Goal: Task Accomplishment & Management: Use online tool/utility

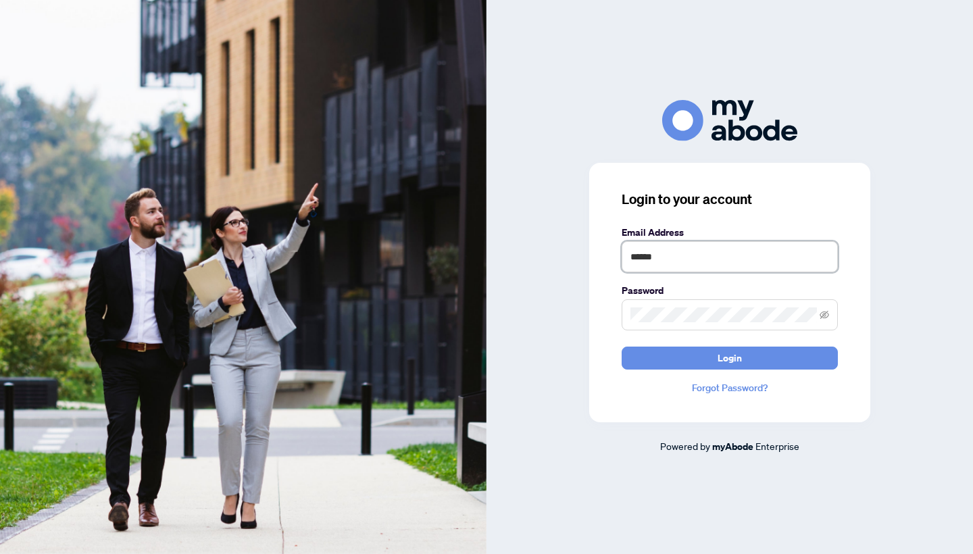
type input "**********"
click at [730, 357] on button "Login" at bounding box center [730, 358] width 216 height 23
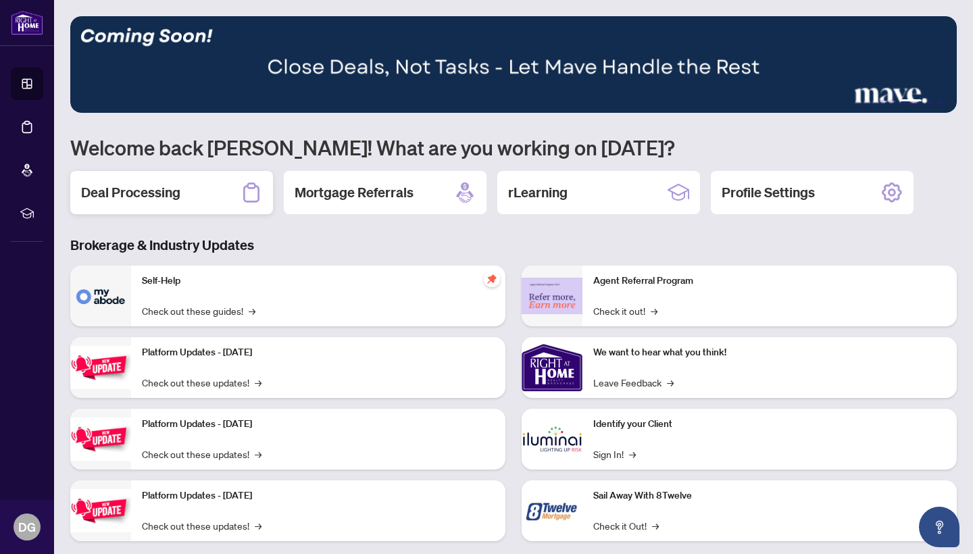
click at [252, 196] on icon at bounding box center [252, 193] width 22 height 22
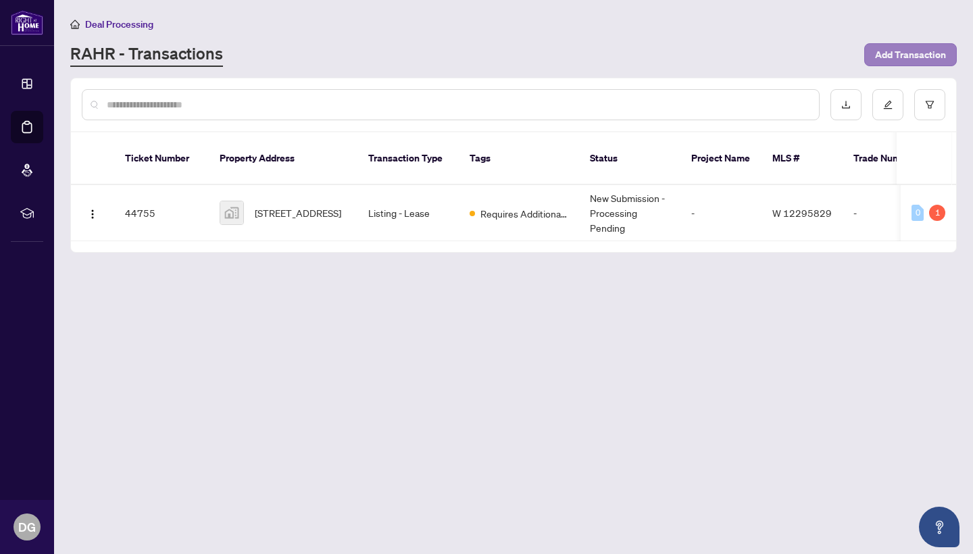
click at [897, 57] on span "Add Transaction" at bounding box center [910, 55] width 71 height 22
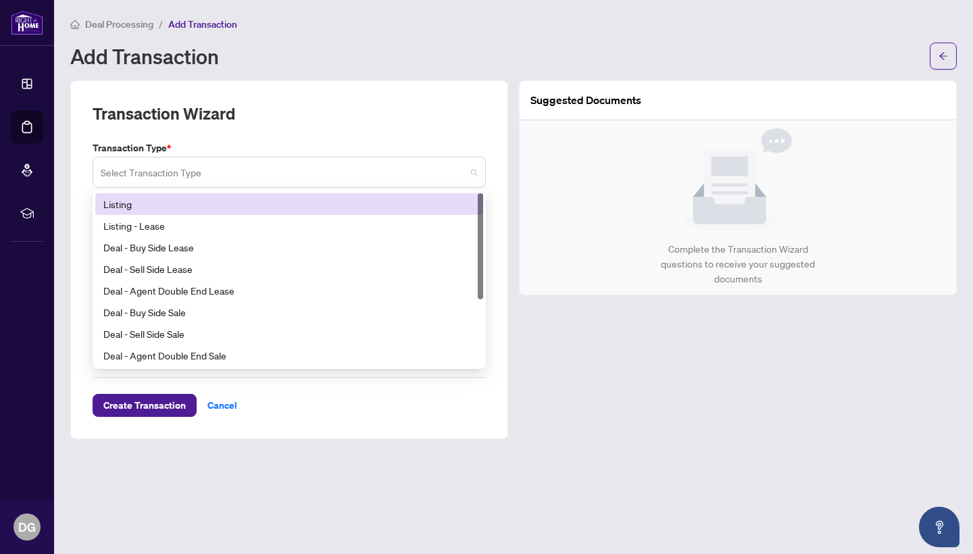
click at [473, 172] on span at bounding box center [289, 172] width 377 height 26
click at [446, 197] on div "Listing" at bounding box center [289, 204] width 372 height 15
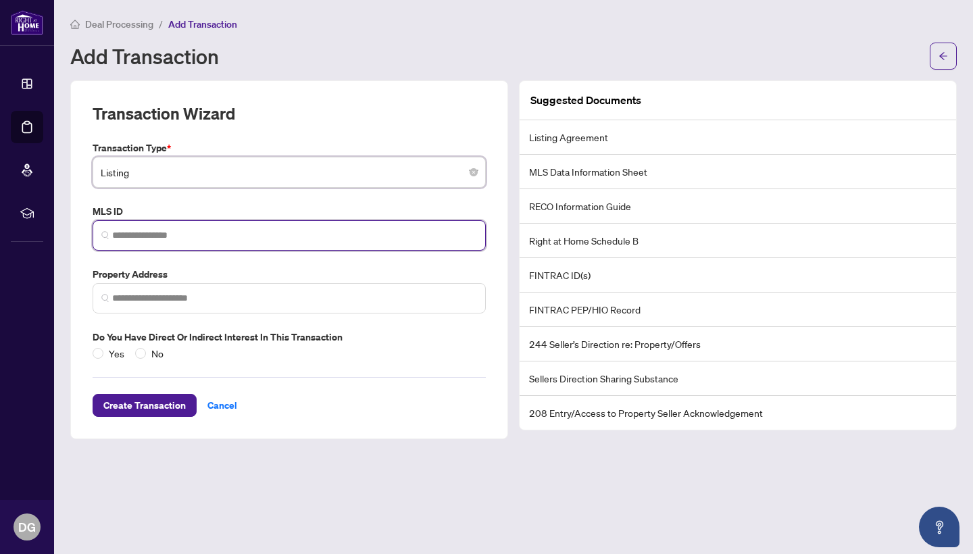
click at [439, 228] on input "search" at bounding box center [294, 235] width 365 height 14
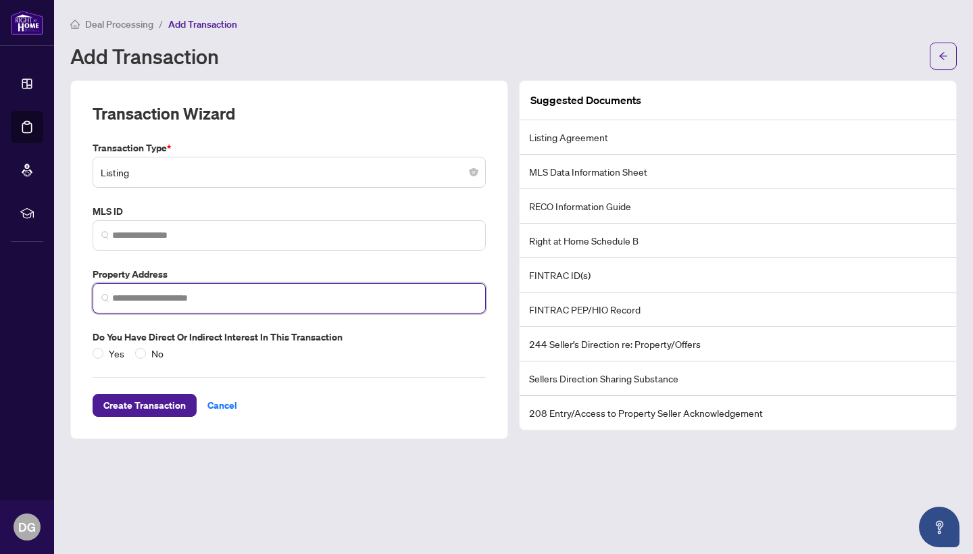
click at [421, 291] on input "search" at bounding box center [294, 298] width 365 height 14
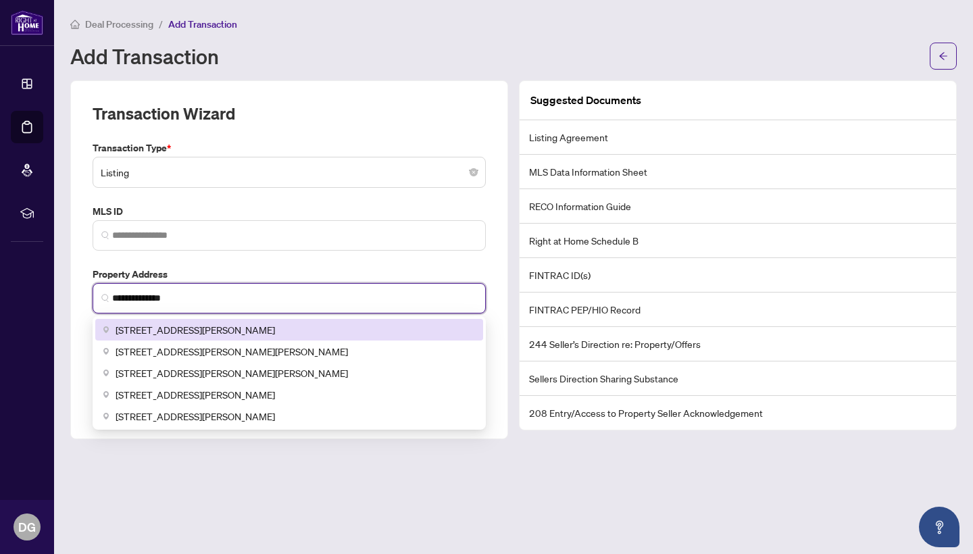
click at [301, 322] on div "1216 Blackburn Dr, Oakville, ON, Canada" at bounding box center [289, 329] width 372 height 15
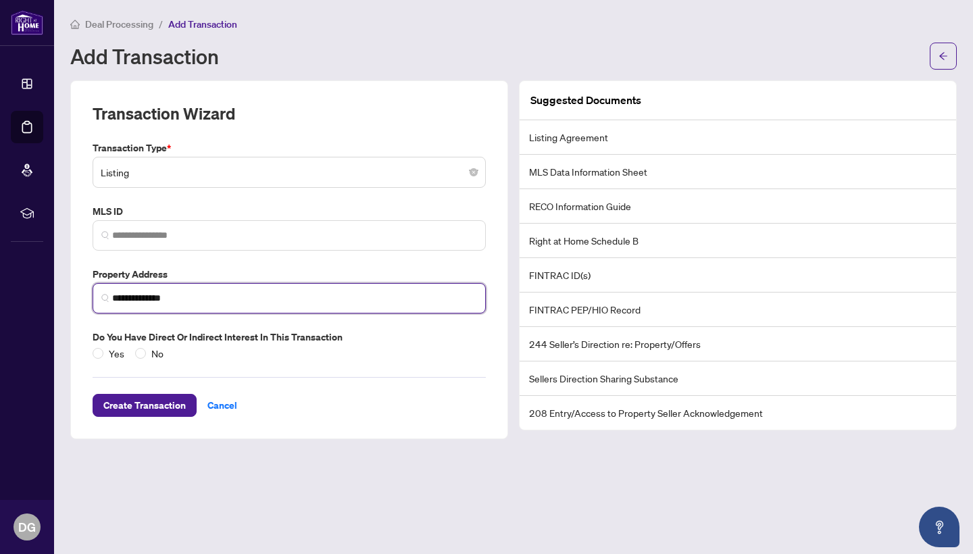
type input "**********"
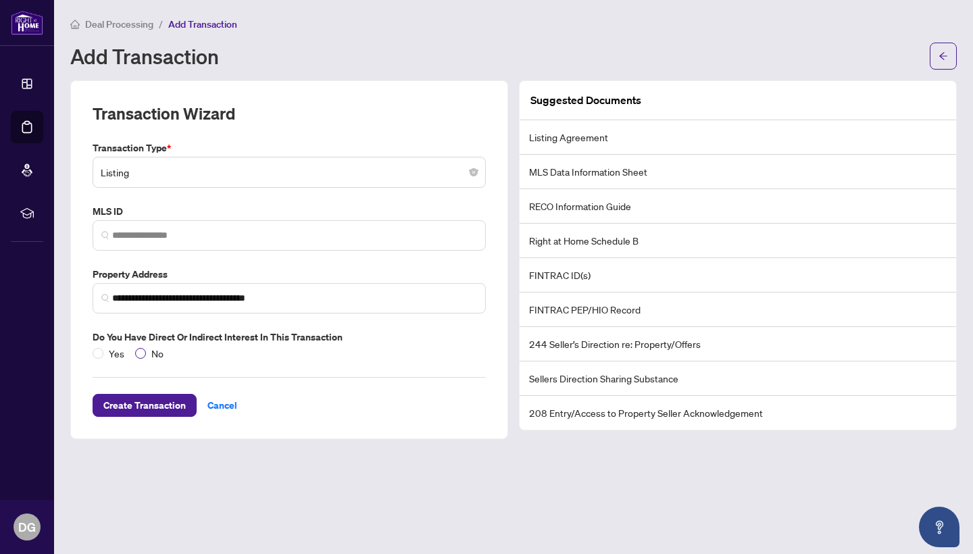
click at [143, 348] on span at bounding box center [140, 353] width 11 height 11
click at [164, 397] on span "Create Transaction" at bounding box center [144, 406] width 82 height 22
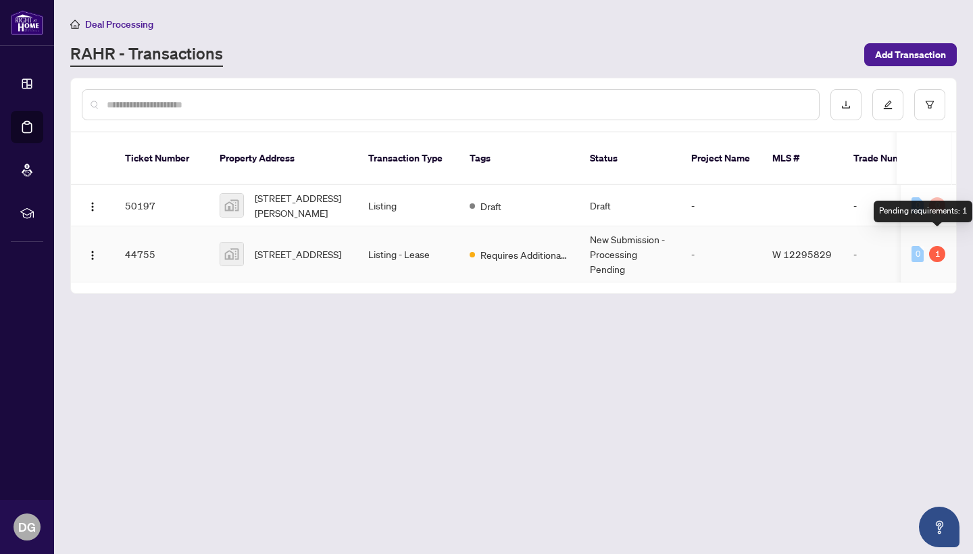
click at [936, 246] on div "1" at bounding box center [937, 254] width 16 height 16
click at [135, 233] on td "44755" at bounding box center [161, 254] width 95 height 56
